Goal: Find specific page/section: Find specific page/section

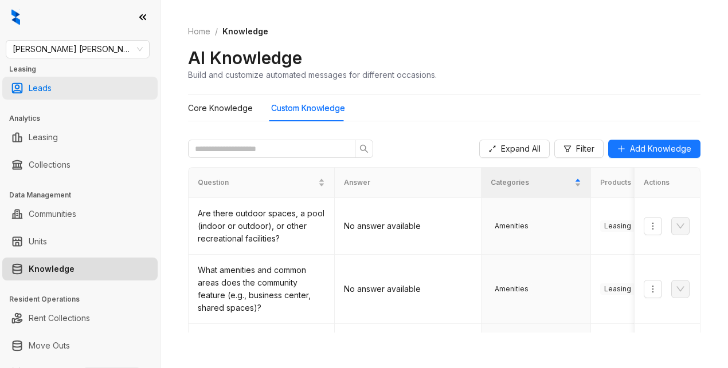
scroll to position [172, 0]
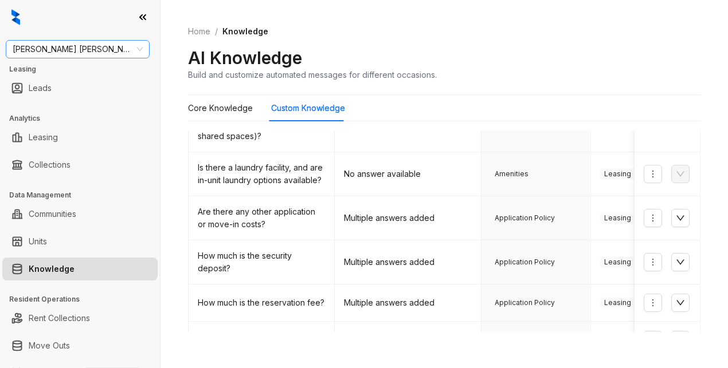
click at [81, 52] on span "[PERSON_NAME] [PERSON_NAME]" at bounding box center [78, 49] width 130 height 17
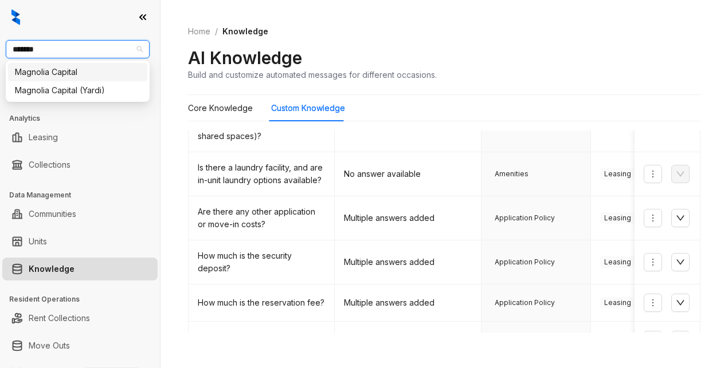
type input "********"
click at [45, 69] on div "Magnolia Capital" at bounding box center [78, 72] width 126 height 13
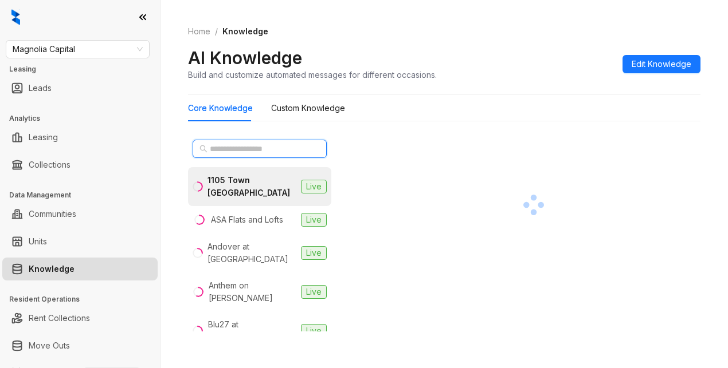
drag, startPoint x: 215, startPoint y: 148, endPoint x: 285, endPoint y: 157, distance: 69.9
click at [216, 148] on input "text" at bounding box center [260, 149] width 101 height 13
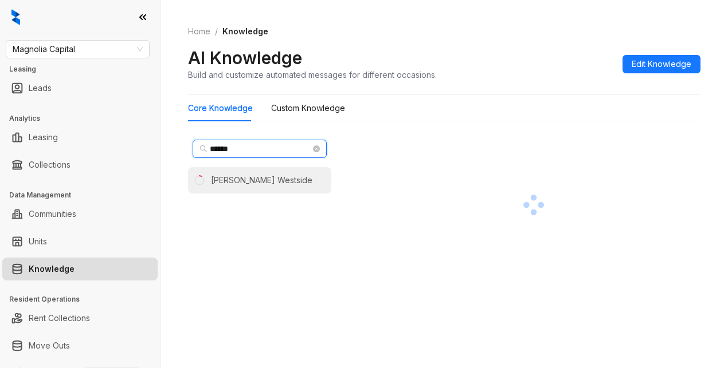
type input "******"
click at [256, 183] on div "[PERSON_NAME] Westside" at bounding box center [261, 180] width 101 height 13
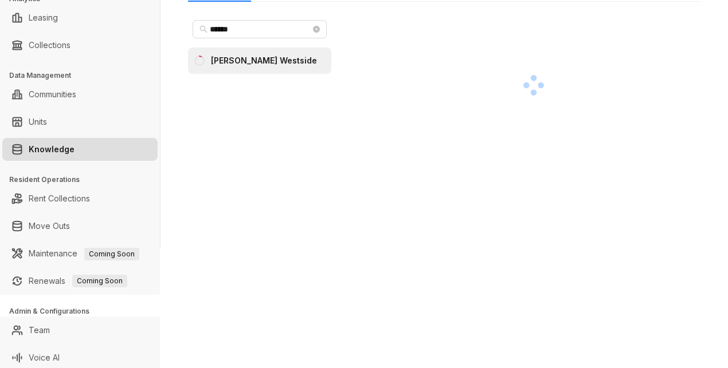
scroll to position [123, 0]
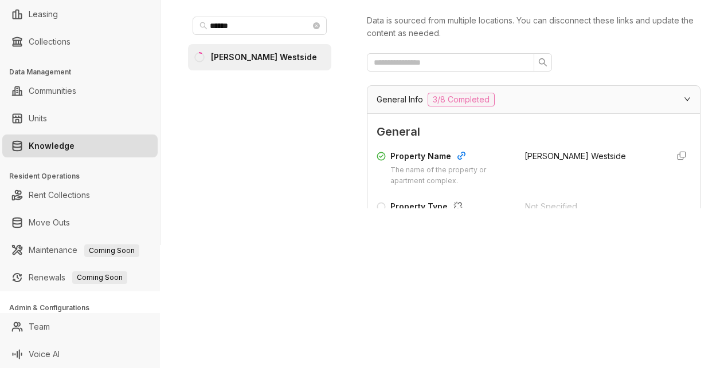
click at [515, 136] on span "General" at bounding box center [534, 132] width 314 height 18
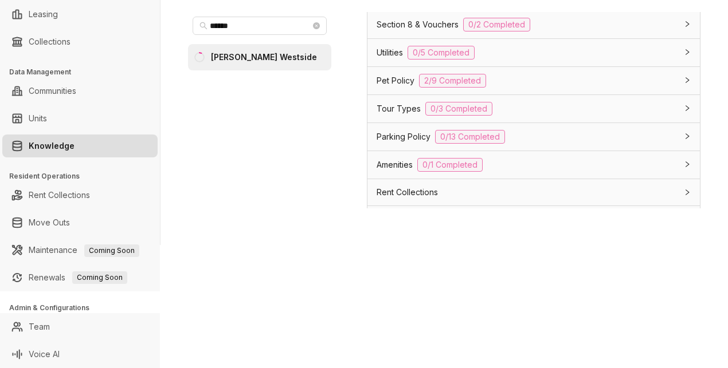
scroll to position [860, 0]
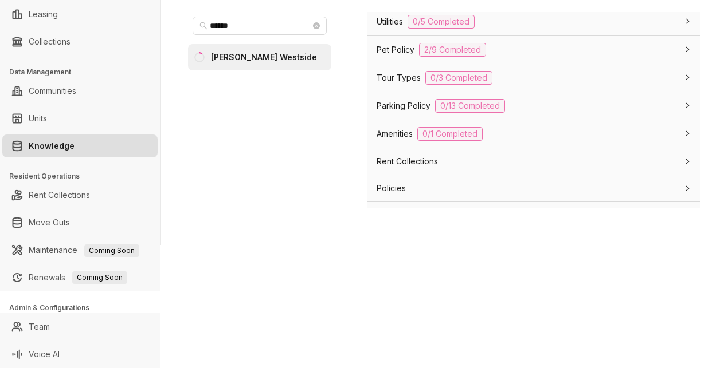
click at [391, 84] on span "Tour Types" at bounding box center [399, 78] width 44 height 13
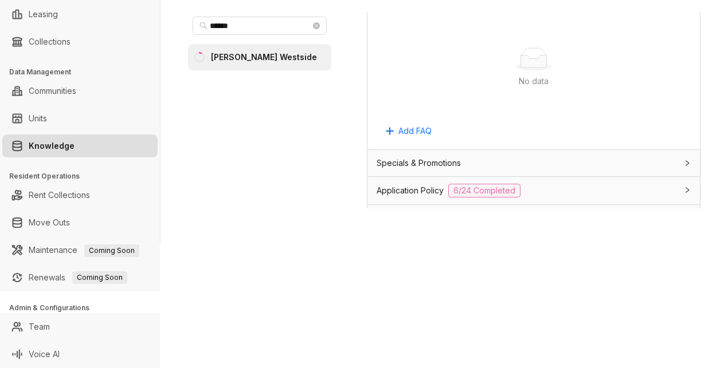
scroll to position [630, 0]
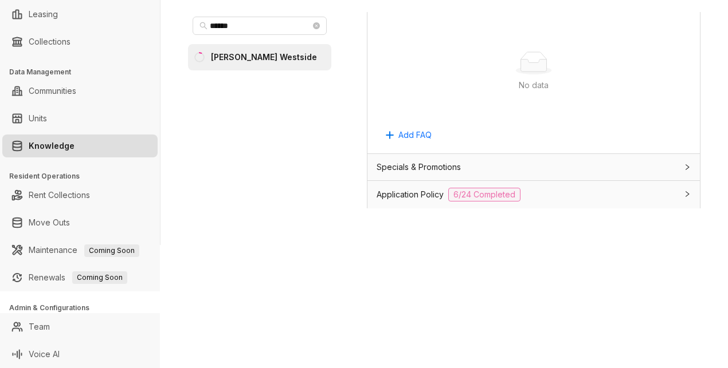
click at [642, 75] on div "No data" at bounding box center [533, 63] width 287 height 23
